Goal: Information Seeking & Learning: Learn about a topic

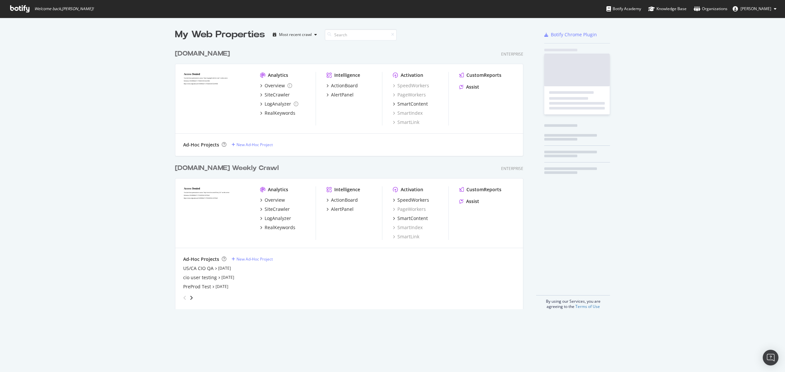
scroll to position [262, 347]
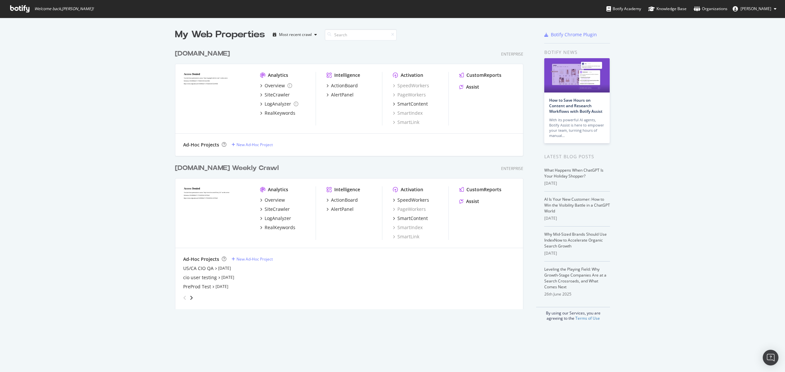
click at [224, 165] on div "[DOMAIN_NAME] Weekly Crawl" at bounding box center [227, 167] width 104 height 9
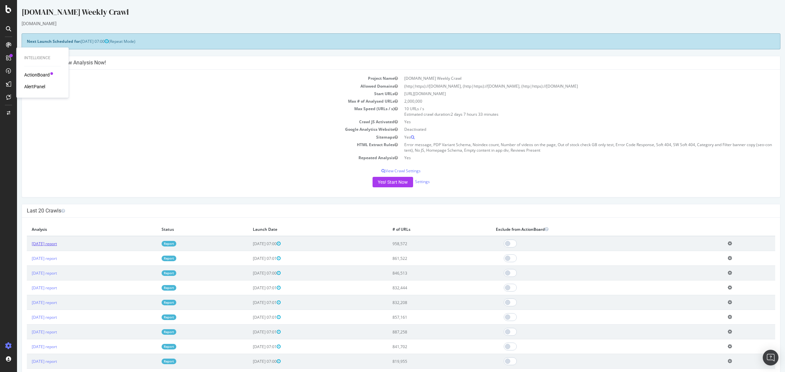
click at [57, 245] on link "[DATE] report" at bounding box center [44, 244] width 25 height 6
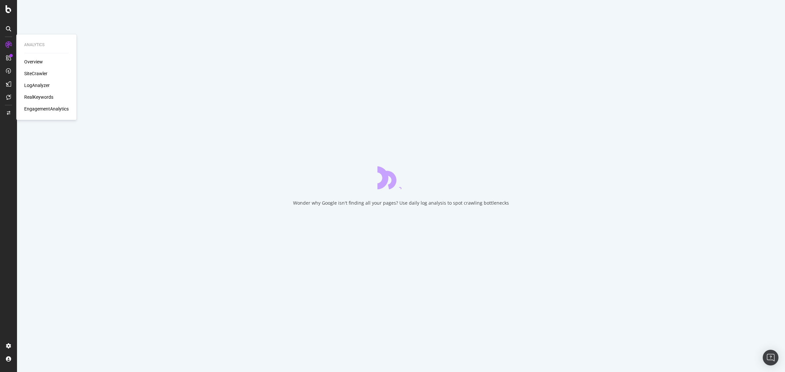
click at [43, 74] on div "SiteCrawler" at bounding box center [35, 73] width 23 height 7
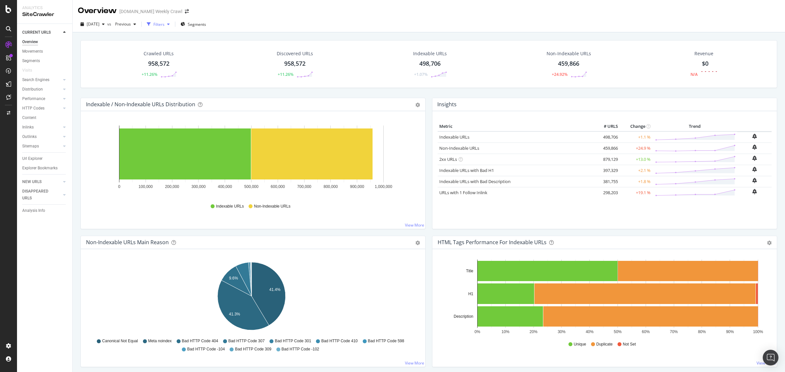
click at [164, 25] on div "Filters" at bounding box center [158, 25] width 11 height 6
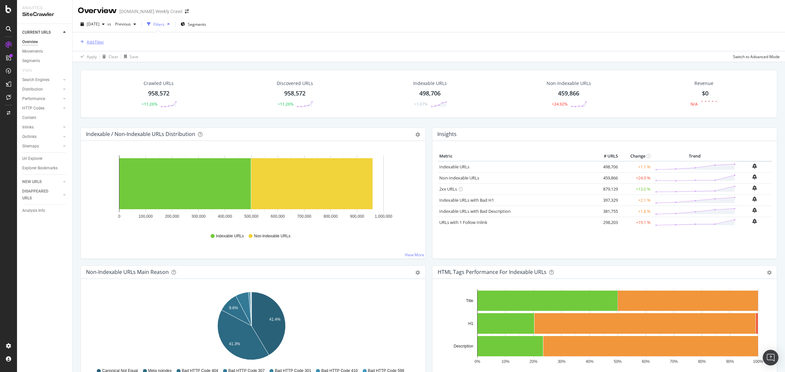
click at [96, 41] on div "Add Filter" at bounding box center [95, 42] width 17 height 6
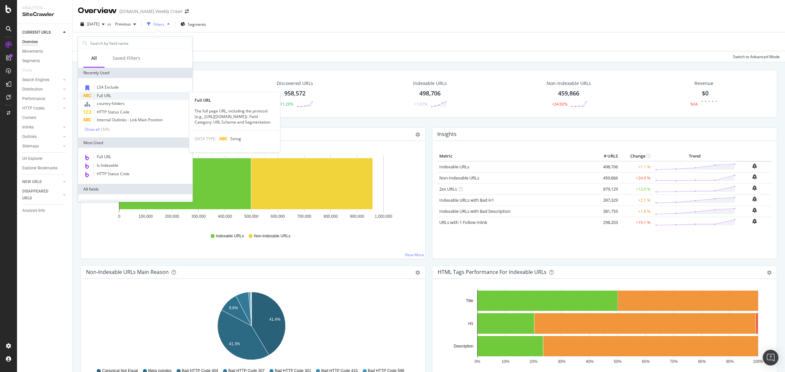
click at [113, 96] on div "Full URL" at bounding box center [135, 96] width 112 height 8
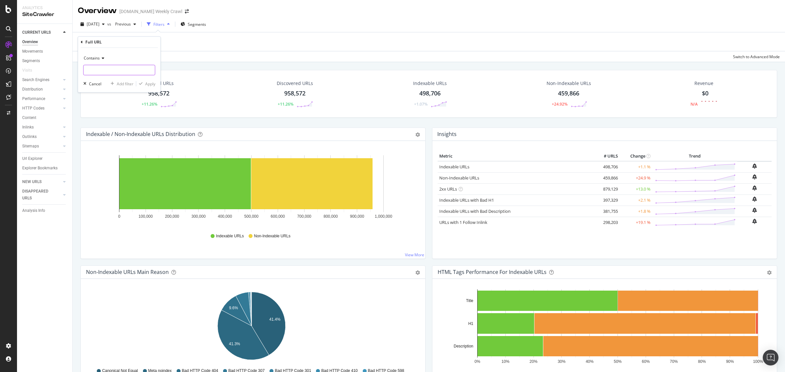
click at [125, 73] on input "text" at bounding box center [119, 70] width 71 height 10
type input "/GB/en_GB/"
click at [144, 81] on div "Apply" at bounding box center [145, 84] width 19 height 6
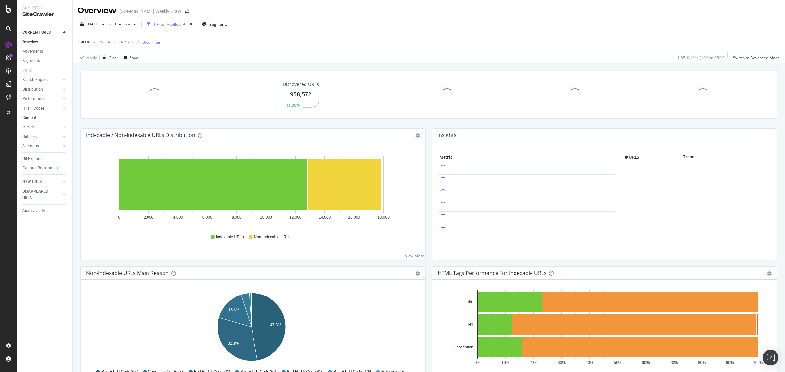
click at [33, 117] on div "Content" at bounding box center [29, 117] width 14 height 7
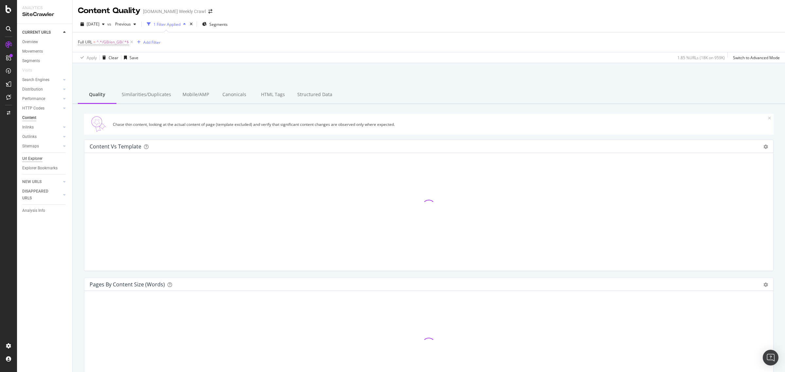
click at [35, 158] on div "Url Explorer" at bounding box center [32, 158] width 20 height 7
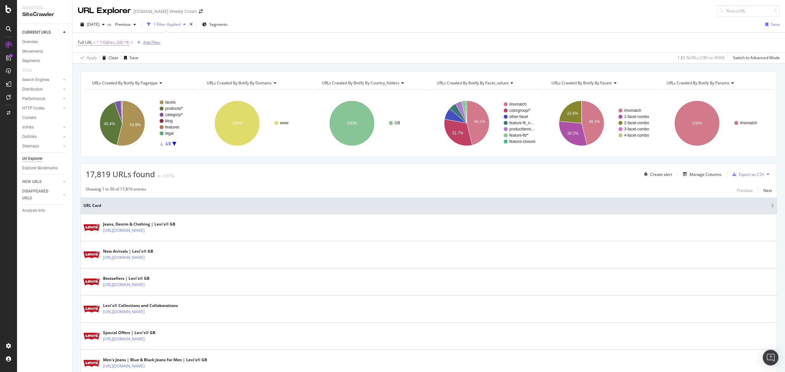
click at [154, 42] on div "Add Filter" at bounding box center [151, 43] width 17 height 6
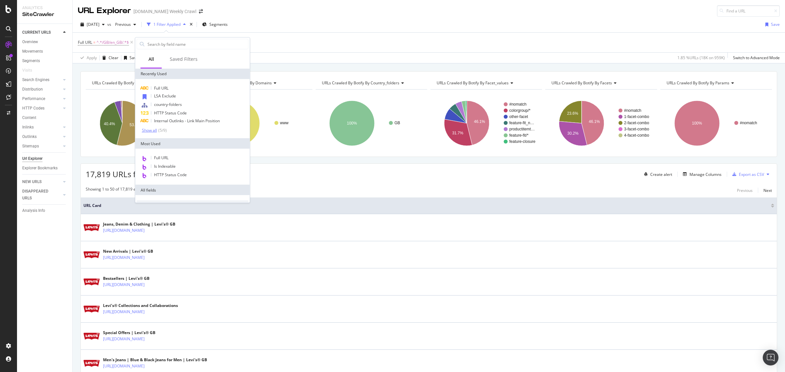
click at [159, 130] on div "( 5 / 9 )" at bounding box center [162, 130] width 10 height 6
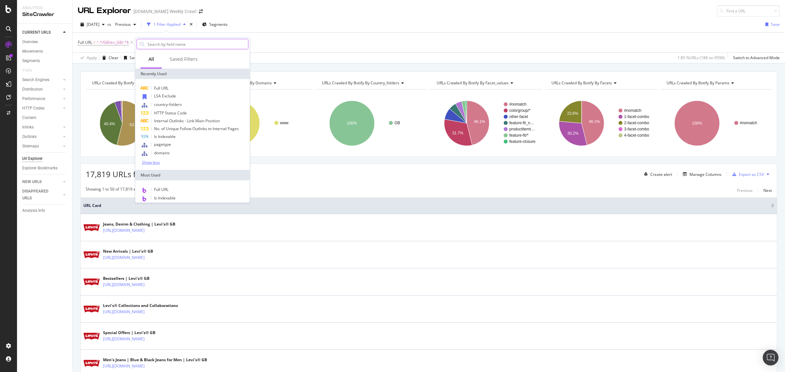
click at [182, 43] on input "text" at bounding box center [197, 44] width 101 height 10
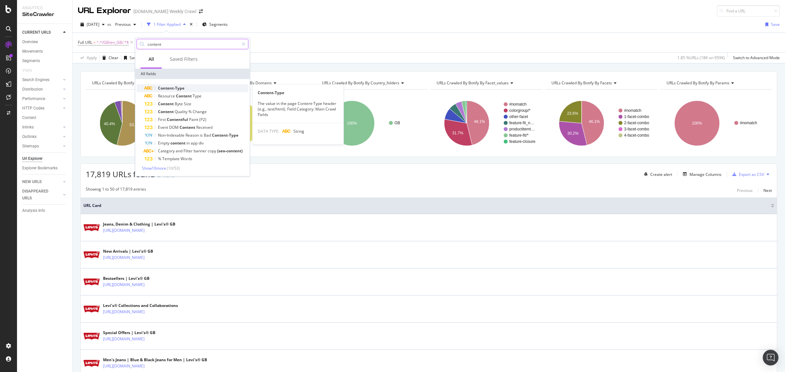
type input "content"
click at [192, 90] on div "Content-Type" at bounding box center [196, 88] width 104 height 8
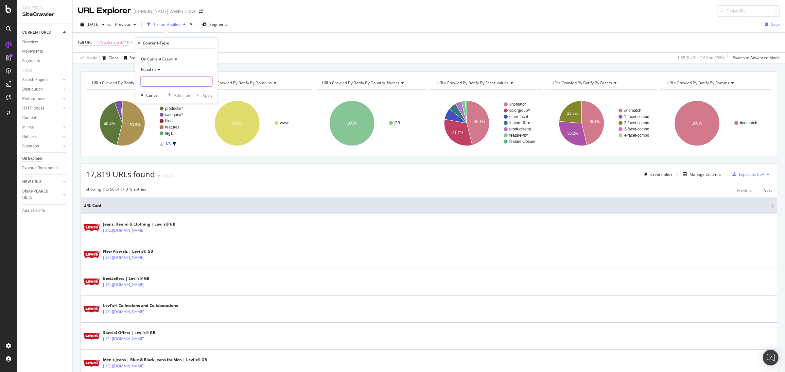
click at [164, 78] on input "text" at bounding box center [176, 81] width 71 height 10
click at [285, 42] on div "Full URL = ^.*/GB/en_GB/.*$ and Content-Type = missing value Add Filter" at bounding box center [429, 43] width 702 height 20
click at [205, 40] on icon at bounding box center [207, 42] width 6 height 7
click at [146, 40] on div "Add Filter" at bounding box center [151, 43] width 17 height 6
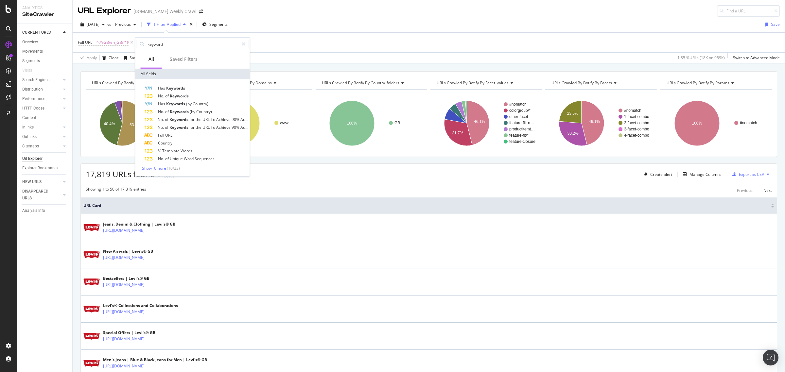
drag, startPoint x: 169, startPoint y: 43, endPoint x: 65, endPoint y: 24, distance: 105.1
click at [65, 24] on body "Analytics SiteCrawler CURRENT URLS Overview Movements Segments Visits Search En…" at bounding box center [392, 186] width 785 height 372
type input "word"
click at [161, 169] on span "Show 10 more" at bounding box center [154, 168] width 24 height 6
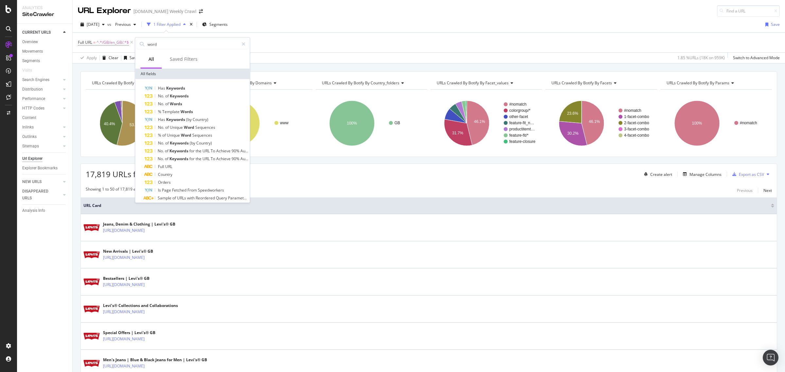
click at [292, 35] on div "Full URL = ^.*/GB/en_GB/.*$ Add Filter" at bounding box center [429, 43] width 702 height 20
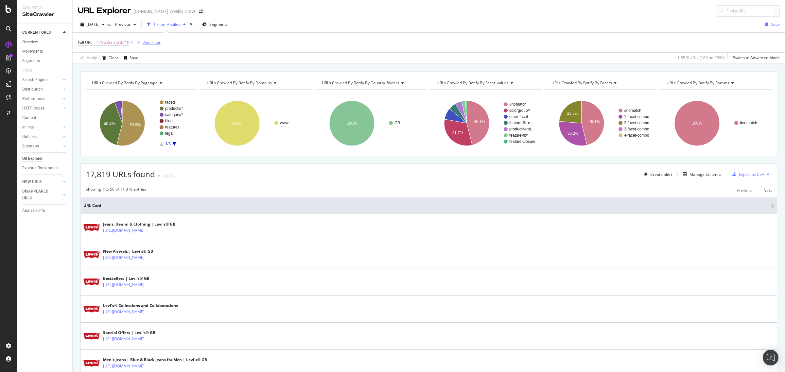
click at [143, 42] on div "button" at bounding box center [138, 43] width 9 height 4
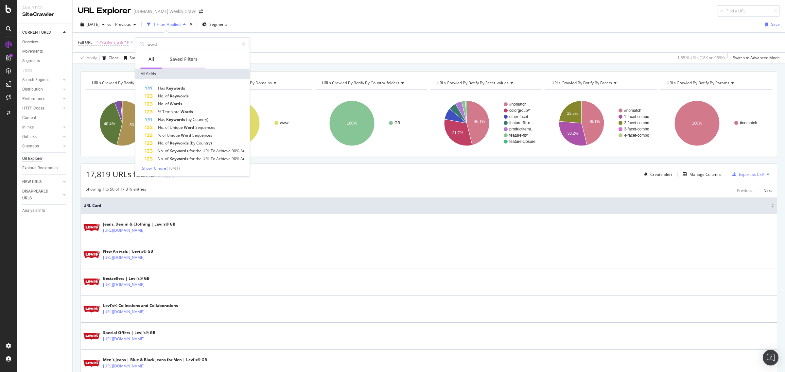
click at [177, 59] on div "Saved Filters" at bounding box center [184, 59] width 28 height 7
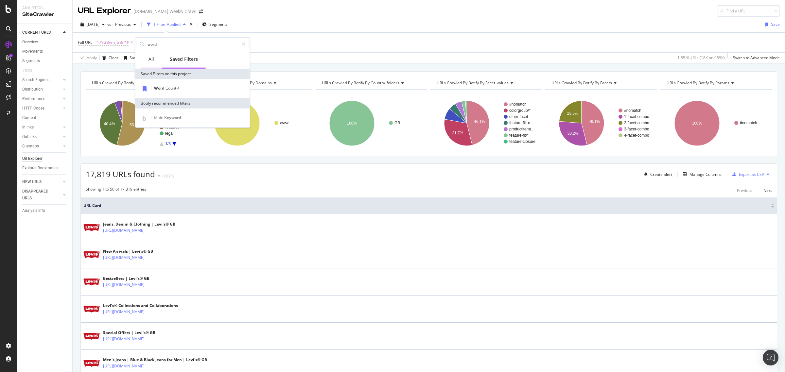
click at [149, 59] on div "All" at bounding box center [151, 59] width 6 height 7
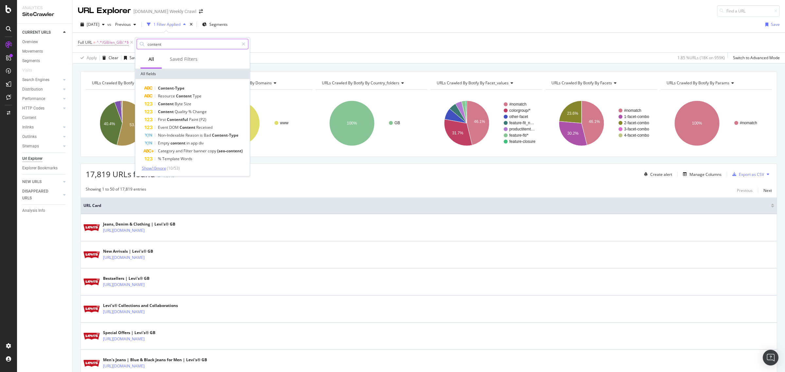
type input "content"
click at [160, 168] on span "Show 10 more" at bounding box center [154, 168] width 24 height 6
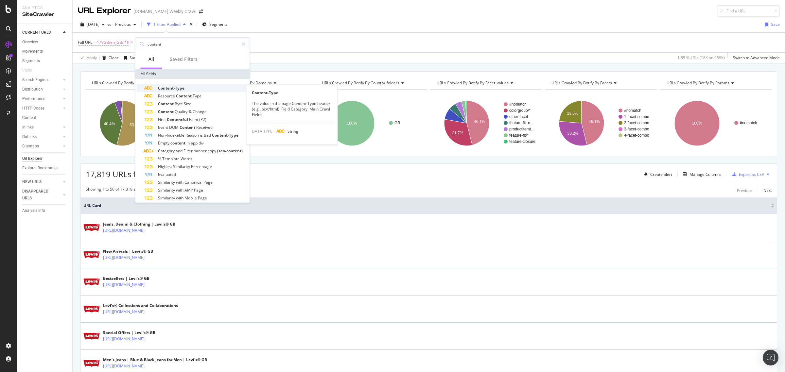
click at [174, 85] on div "Content-Type" at bounding box center [196, 88] width 104 height 8
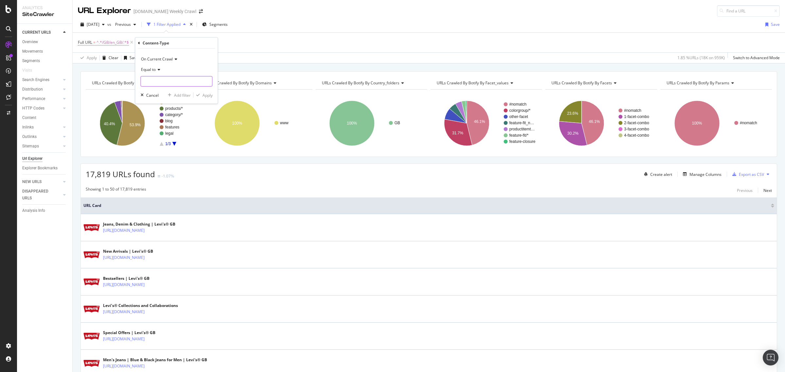
click at [160, 85] on input "text" at bounding box center [176, 81] width 71 height 10
click at [171, 78] on input "text" at bounding box center [176, 81] width 71 height 10
click at [258, 51] on div "Full URL = ^.*/GB/en_GB/.*$ Add Filter" at bounding box center [429, 43] width 702 height 20
click at [206, 43] on icon at bounding box center [207, 42] width 6 height 7
click at [151, 42] on div "Add Filter" at bounding box center [151, 43] width 17 height 6
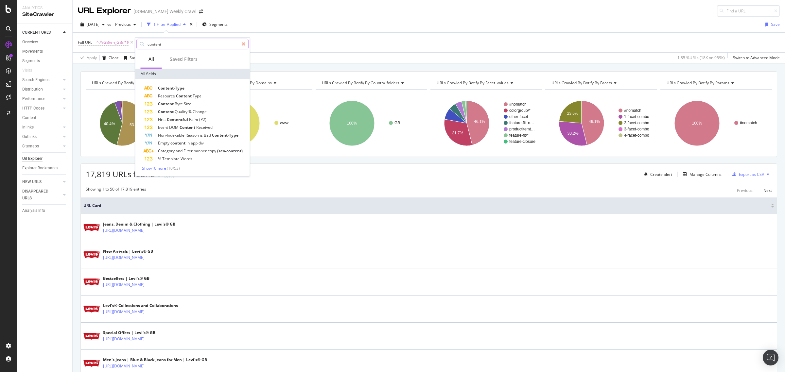
click at [245, 44] on icon at bounding box center [244, 44] width 4 height 5
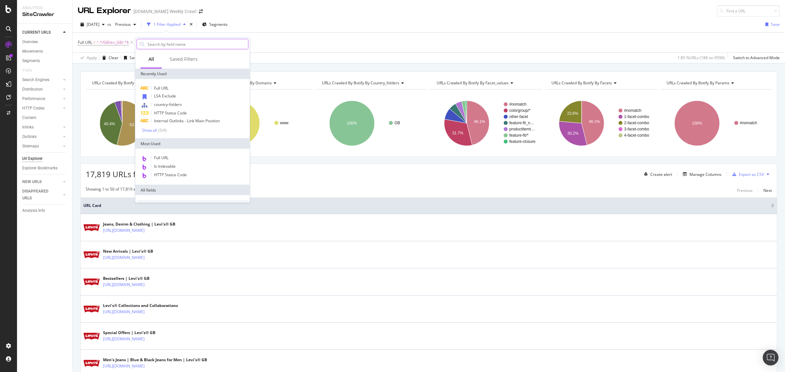
click at [307, 55] on div "Apply Clear Save 1.85 % URLs ( 18K on 959K ) Switch to Advanced Mode" at bounding box center [429, 57] width 712 height 11
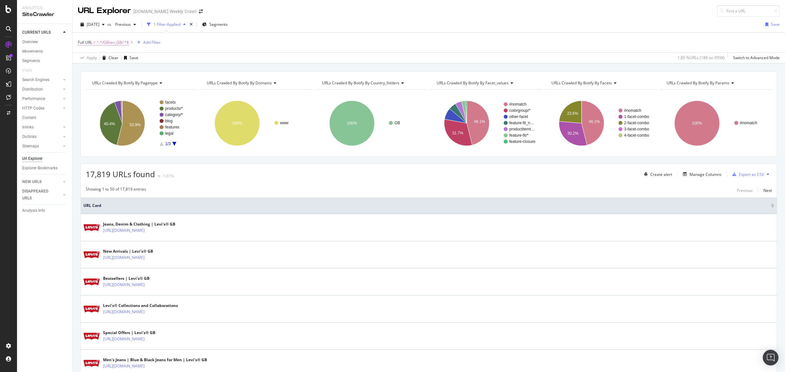
click at [116, 43] on span "^.*/GB/en_GB/.*$" at bounding box center [112, 42] width 32 height 9
click at [111, 69] on input "/GB/en_GB/" at bounding box center [115, 69] width 62 height 10
click at [113, 71] on input "/GB/en_GB/" at bounding box center [115, 69] width 62 height 10
type input "/GB/en_GB/blog/"
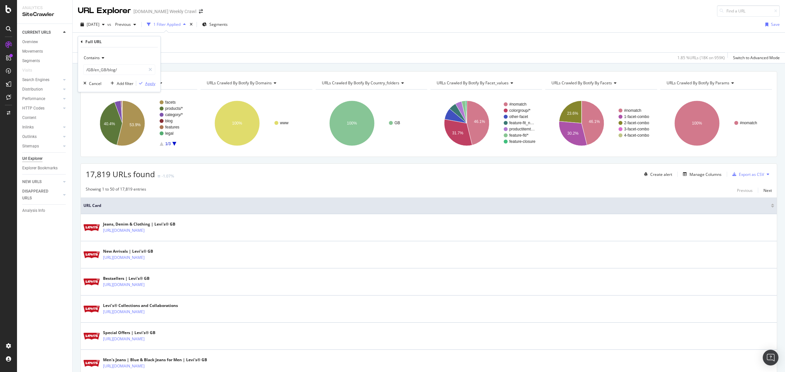
click at [149, 85] on div "Apply" at bounding box center [150, 84] width 10 height 6
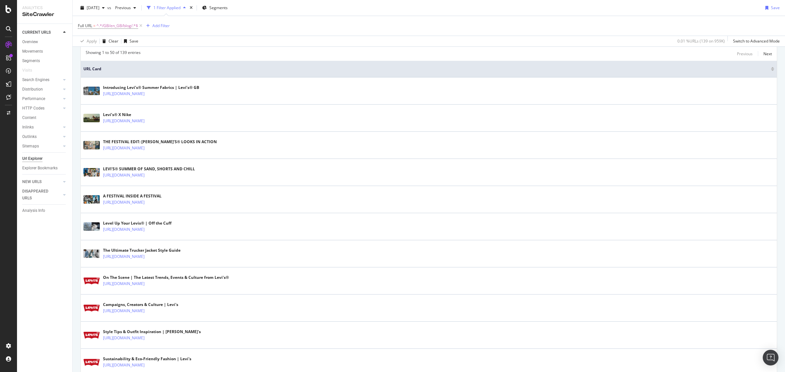
scroll to position [123, 0]
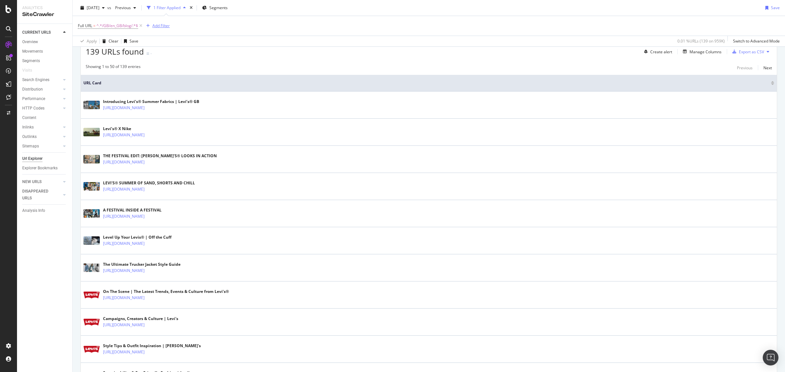
click at [158, 26] on div "Add Filter" at bounding box center [160, 26] width 17 height 6
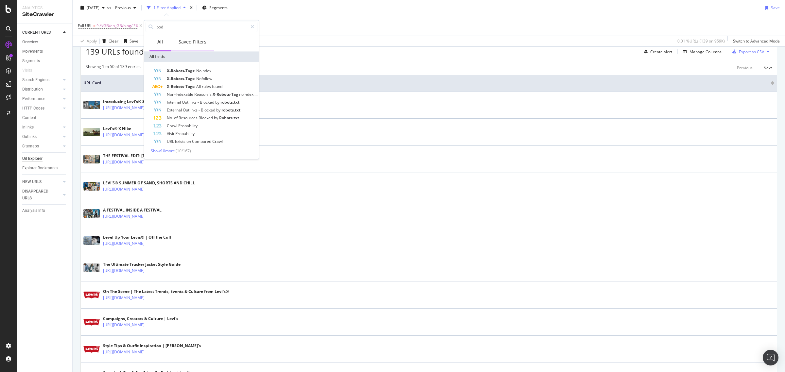
type input "body"
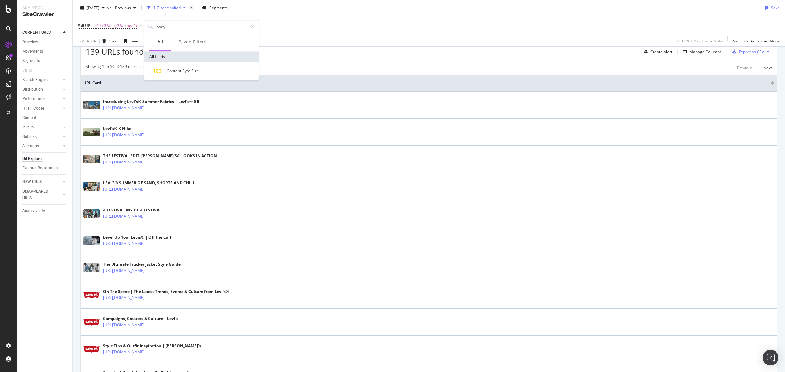
click at [331, 46] on div "[DATE] vs Previous 1 Filter Applied Segments Save Full URL = ^.*/GB/en_GB/blog/…" at bounding box center [429, 23] width 712 height 47
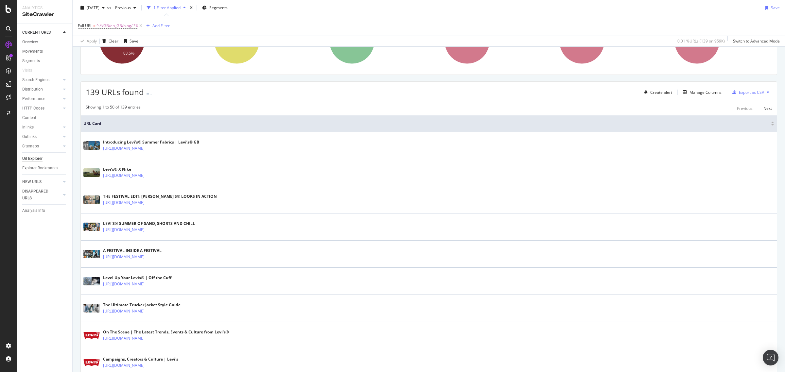
scroll to position [0, 0]
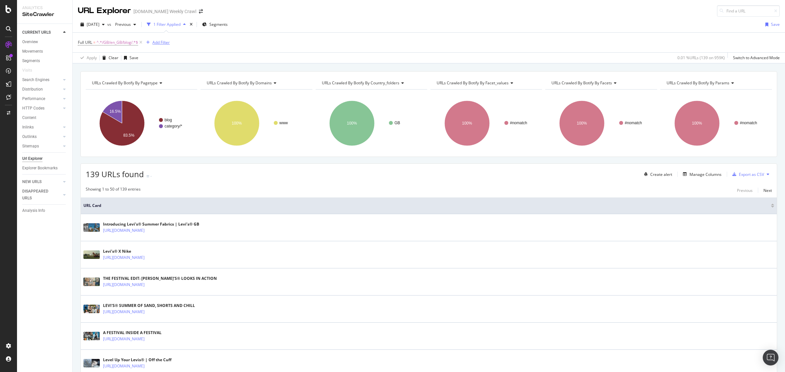
click at [156, 42] on div "Add Filter" at bounding box center [160, 43] width 17 height 6
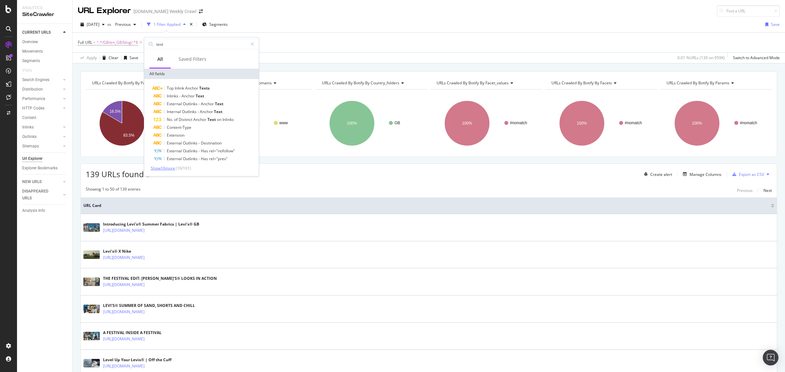
type input "text"
click at [168, 169] on span "Show 10 more" at bounding box center [163, 168] width 24 height 6
click at [167, 44] on input "text" at bounding box center [202, 44] width 92 height 10
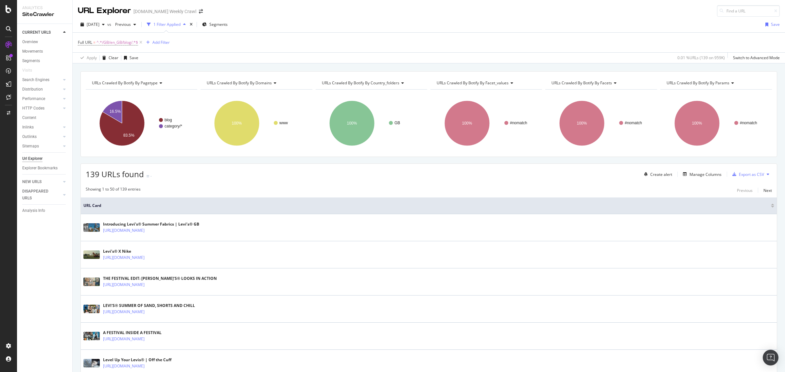
click at [322, 50] on div "Full URL = ^.*/GB/en_GB/blog/.*$ Add Filter" at bounding box center [429, 43] width 702 height 20
click at [162, 42] on div "Add Filter" at bounding box center [160, 43] width 17 height 6
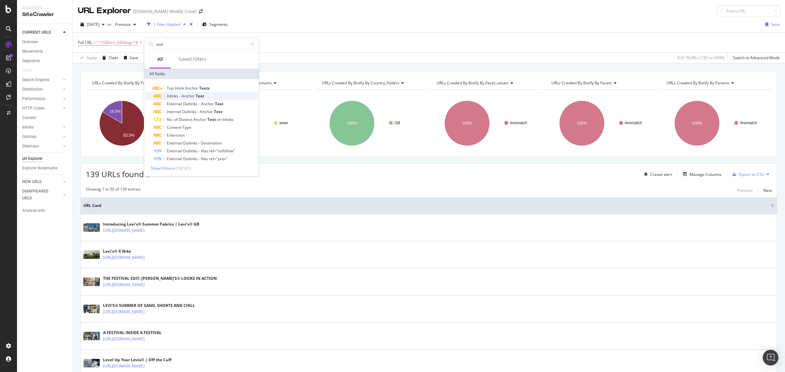
click at [203, 95] on span "Text" at bounding box center [199, 96] width 8 height 6
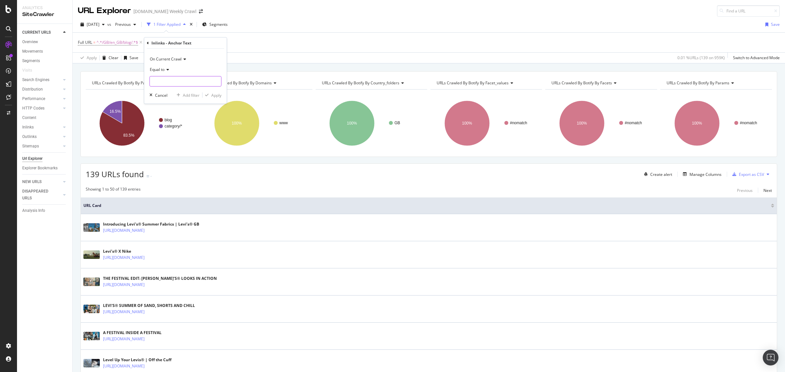
click at [176, 77] on input "text" at bounding box center [185, 81] width 71 height 10
type input "women's jeans"
click at [211, 91] on div "On Current Crawl Equal to women's jeans Cancel Add filter Apply" at bounding box center [185, 76] width 82 height 55
click at [213, 92] on div "Apply" at bounding box center [216, 95] width 10 height 6
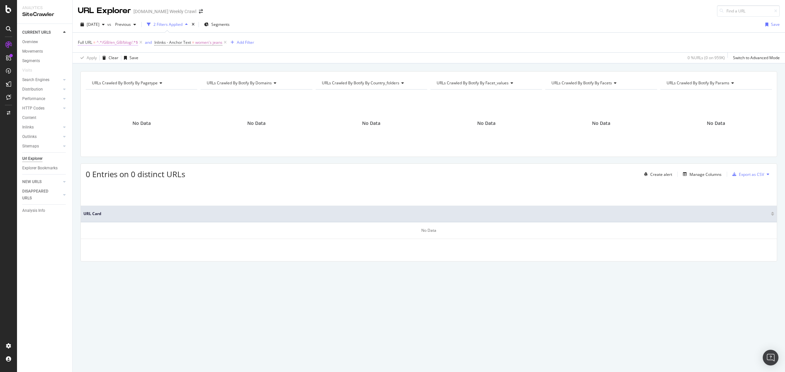
click at [120, 41] on span "^.*/GB/en_GB/blog/.*$" at bounding box center [117, 42] width 42 height 9
click at [123, 67] on input "/GB/en_GB/blog/" at bounding box center [115, 69] width 62 height 10
drag, startPoint x: 128, startPoint y: 70, endPoint x: 107, endPoint y: 71, distance: 20.9
click at [107, 71] on input "/GB/en_GB/blog/" at bounding box center [115, 69] width 62 height 10
type input "/GB/en_GB/"
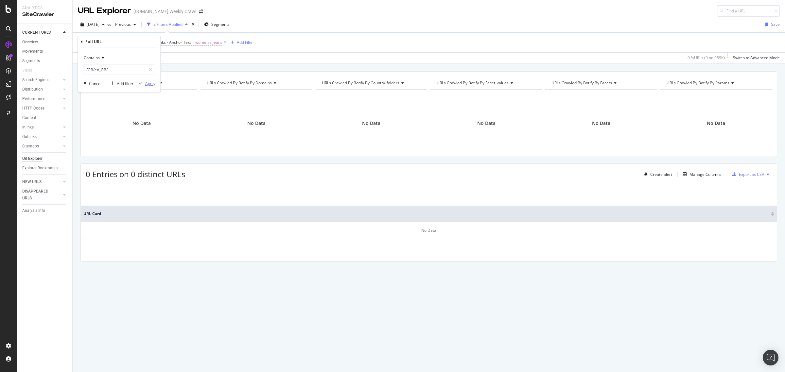
click at [151, 81] on div "Apply" at bounding box center [150, 84] width 10 height 6
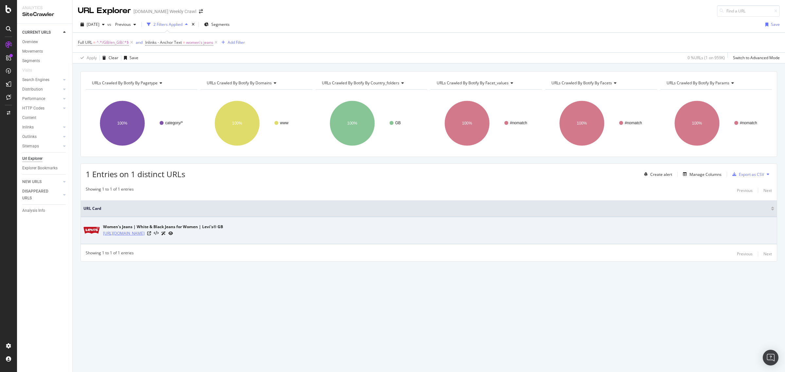
click at [144, 235] on link "[URL][DOMAIN_NAME]" at bounding box center [124, 233] width 42 height 7
